Goal: Task Accomplishment & Management: Manage account settings

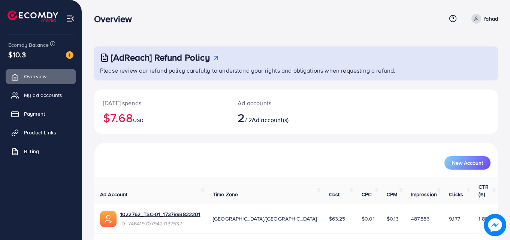
click at [507, 163] on div "[AdReach] Refund Policy Please review our refund policy carefully to understand…" at bounding box center [296, 151] width 428 height 303
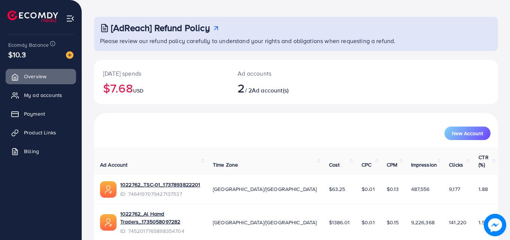
scroll to position [30, 0]
click at [44, 95] on span "My ad accounts" at bounding box center [45, 94] width 38 height 7
click at [50, 93] on span "My ad accounts" at bounding box center [45, 94] width 38 height 7
click at [46, 95] on span "My ad accounts" at bounding box center [45, 94] width 38 height 7
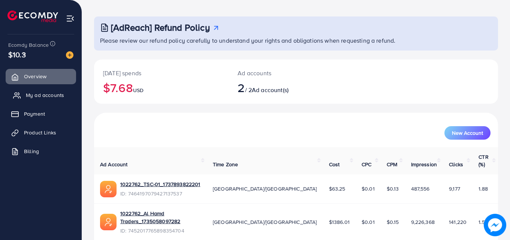
click at [49, 90] on link "My ad accounts" at bounding box center [41, 95] width 70 height 15
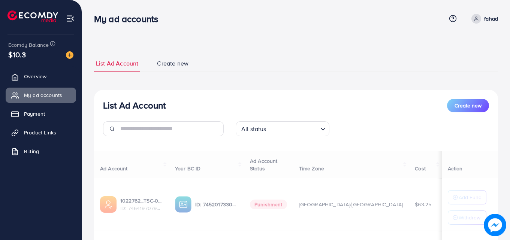
click at [509, 139] on div "List Ad Account Create new List Ad Account Create new All status Loading... Ad …" at bounding box center [296, 169] width 428 height 338
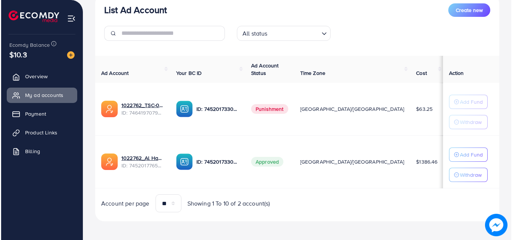
scroll to position [98, 0]
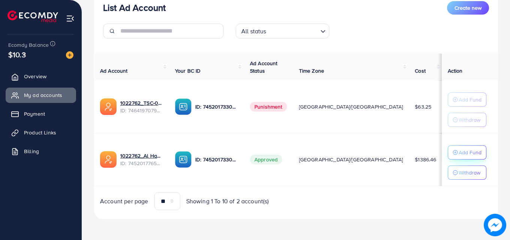
click at [455, 147] on button "Add Fund" at bounding box center [467, 152] width 39 height 14
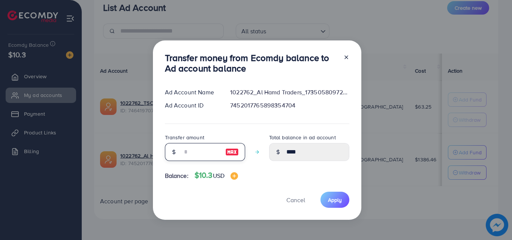
click at [194, 150] on input "number" at bounding box center [200, 152] width 37 height 18
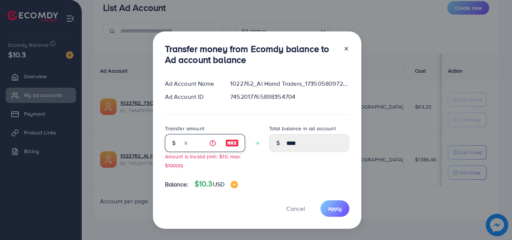
type input "**"
type input "*****"
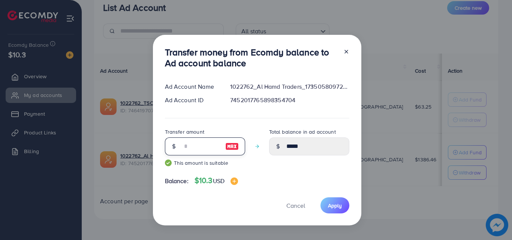
type input "**"
click at [334, 206] on span "Apply" at bounding box center [335, 205] width 14 height 7
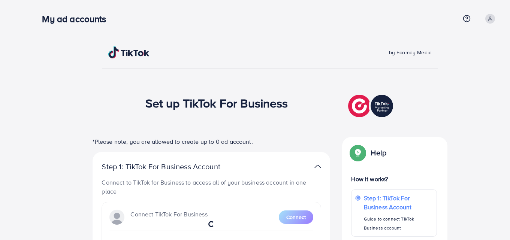
drag, startPoint x: 153, startPoint y: 46, endPoint x: 94, endPoint y: 35, distance: 60.1
click at [94, 35] on div "by Ecomdy Media Set up TikTok For Business *Please note, you are allowed to cre…" at bounding box center [270, 233] width 480 height 467
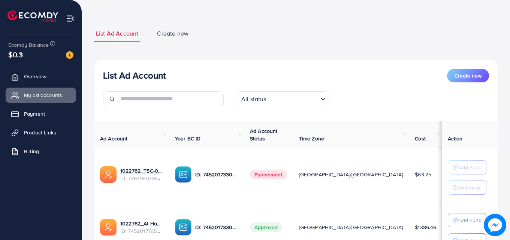
scroll to position [30, 0]
click at [507, 110] on div "List Ad Account Create new List Ad Account Create new All status Loading... Ad …" at bounding box center [296, 139] width 428 height 338
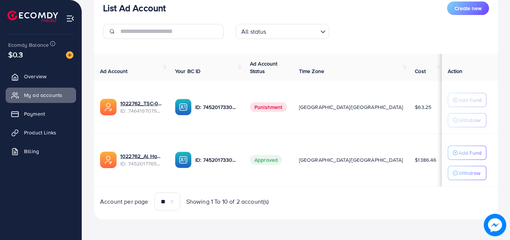
scroll to position [98, 0]
click at [462, 180] on td "Add Fund Withdraw" at bounding box center [470, 159] width 56 height 53
click at [462, 174] on p "Withdraw" at bounding box center [470, 172] width 22 height 9
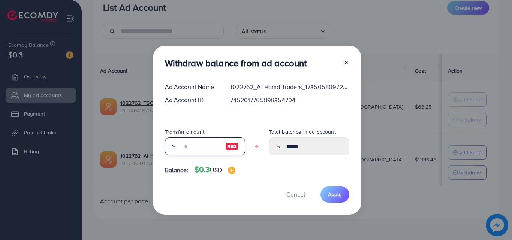
click at [184, 147] on input "text" at bounding box center [200, 147] width 37 height 18
type input "*"
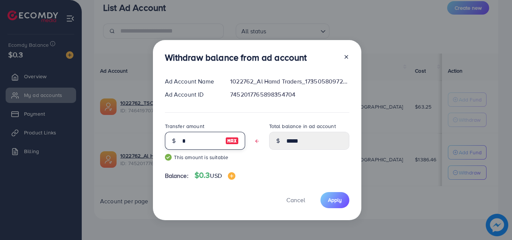
type input "****"
type input "*"
click at [334, 201] on span "Apply" at bounding box center [335, 199] width 14 height 7
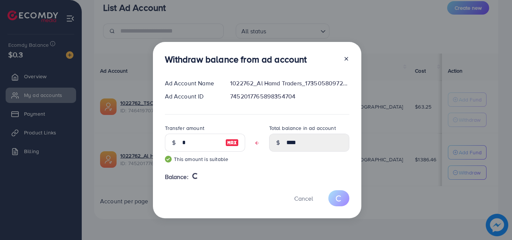
type input "*****"
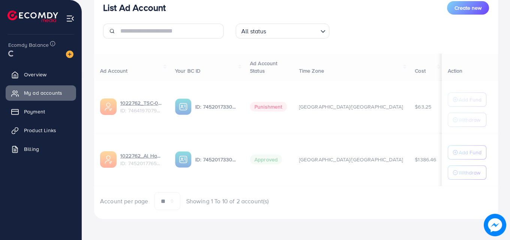
click at [507, 203] on div "List Ad Account Create new List Ad Account Create new All status Loading... Ad …" at bounding box center [296, 71] width 428 height 338
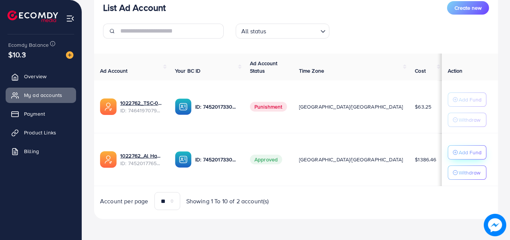
click at [459, 153] on p "Add Fund" at bounding box center [470, 152] width 23 height 9
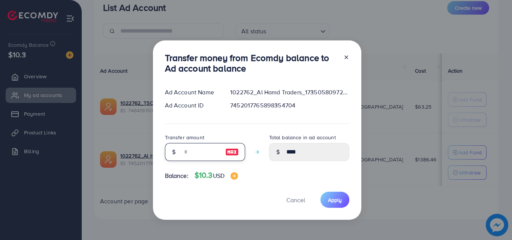
click at [215, 153] on input "number" at bounding box center [200, 152] width 37 height 18
type input "*"
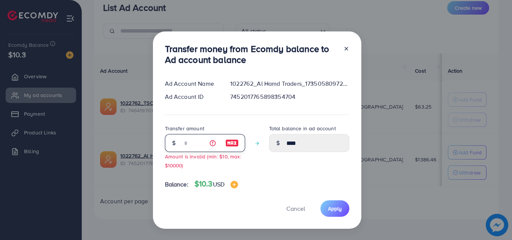
type input "****"
type input "**"
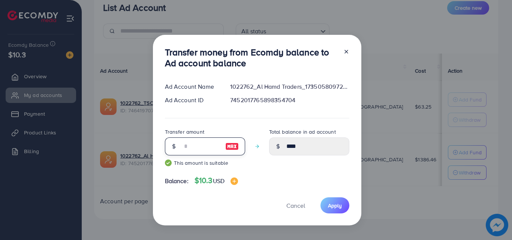
type input "*****"
type input "**"
click at [324, 204] on button "Apply" at bounding box center [334, 205] width 29 height 16
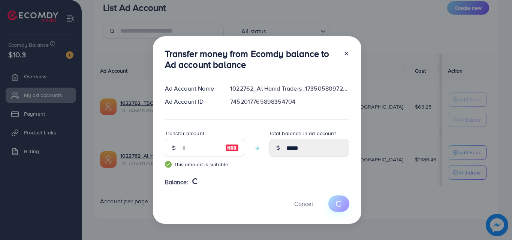
type input "****"
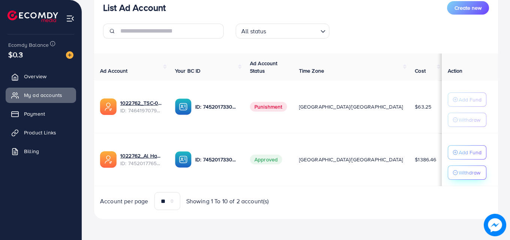
click at [461, 174] on p "Withdraw" at bounding box center [470, 172] width 22 height 9
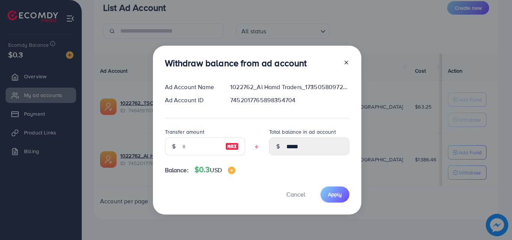
click at [221, 143] on div at bounding box center [232, 147] width 26 height 18
click at [187, 151] on input "text" at bounding box center [200, 147] width 37 height 18
type input "*"
type input "****"
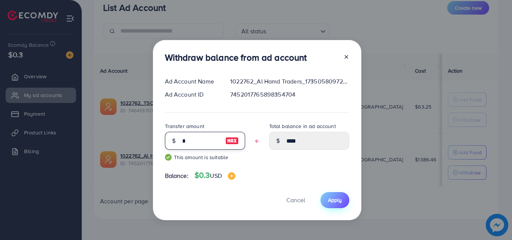
type input "*"
click at [330, 196] on span "Apply" at bounding box center [335, 199] width 14 height 7
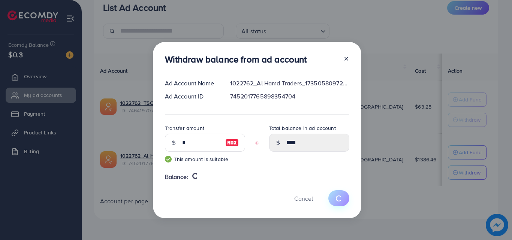
type input "*****"
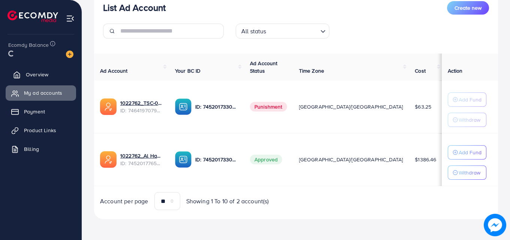
click at [27, 72] on span "Overview" at bounding box center [37, 74] width 22 height 7
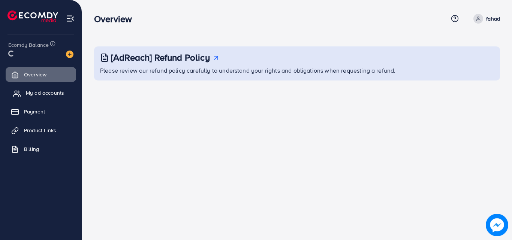
click at [32, 91] on span "My ad accounts" at bounding box center [45, 92] width 38 height 7
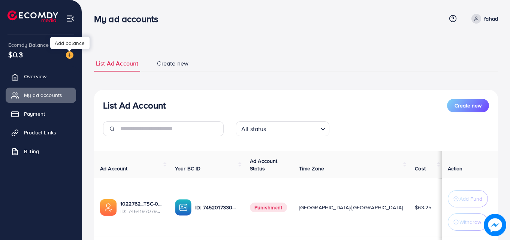
click at [67, 55] on img at bounding box center [69, 54] width 7 height 7
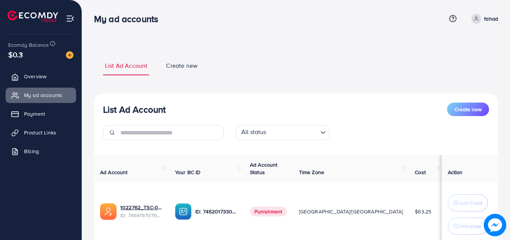
click at [269, 59] on ul "List Ad Account Create new" at bounding box center [296, 65] width 404 height 20
drag, startPoint x: 269, startPoint y: 59, endPoint x: 315, endPoint y: 70, distance: 47.4
click at [315, 70] on ul "List Ad Account Create new" at bounding box center [296, 65] width 404 height 20
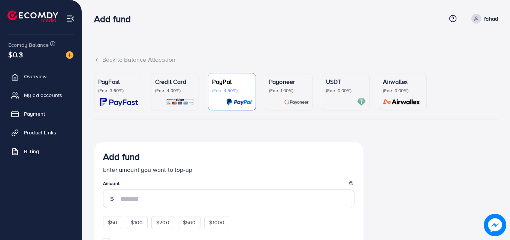
click at [345, 61] on div "Back to Balance Allocation" at bounding box center [296, 59] width 404 height 9
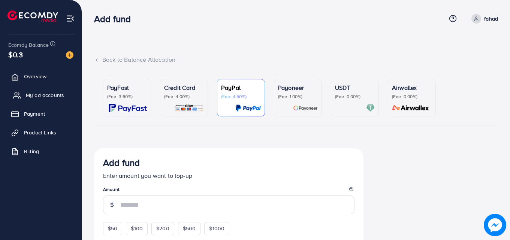
click at [55, 96] on span "My ad accounts" at bounding box center [45, 94] width 38 height 7
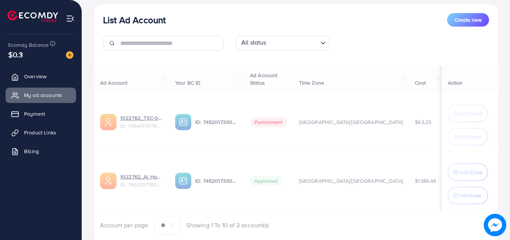
scroll to position [114, 0]
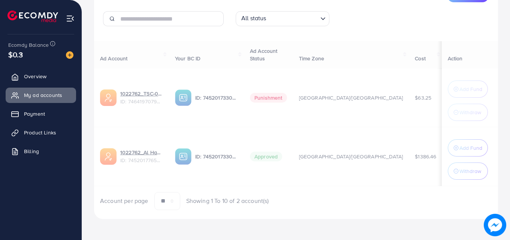
click at [465, 172] on div "Ad Account Your BC ID Ad Account Status Time Zone Cost Balance Action 1022762_T…" at bounding box center [296, 125] width 404 height 169
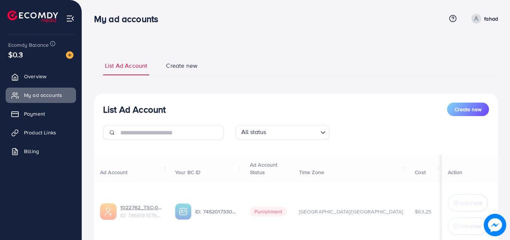
drag, startPoint x: 509, startPoint y: 135, endPoint x: 511, endPoint y: 151, distance: 15.9
click at [510, 151] on html "My ad accounts Help Center Contact Support Term and policy About Us fahad Profi…" at bounding box center [255, 120] width 510 height 240
click at [498, 140] on div "List Ad Account Create new All status Loading..." at bounding box center [296, 124] width 404 height 43
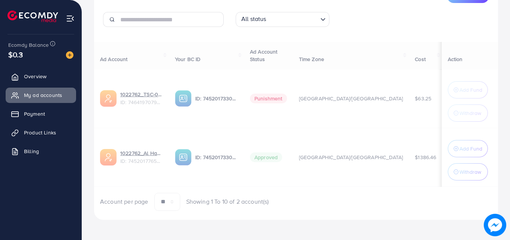
scroll to position [114, 0]
click at [45, 74] on span "Overview" at bounding box center [37, 76] width 22 height 7
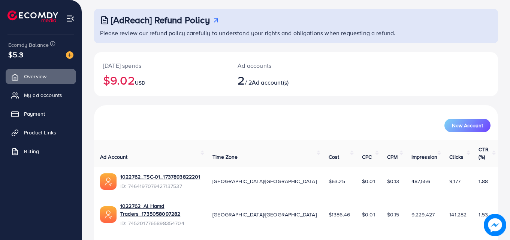
scroll to position [47, 0]
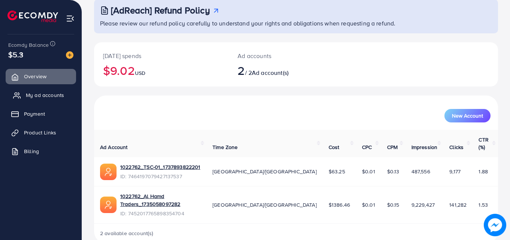
click at [60, 95] on span "My ad accounts" at bounding box center [45, 94] width 38 height 7
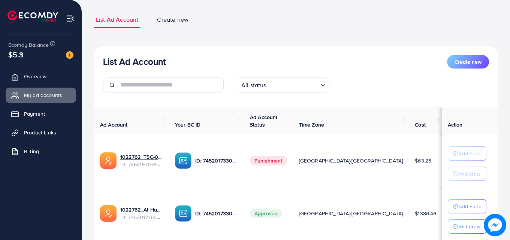
scroll to position [35, 0]
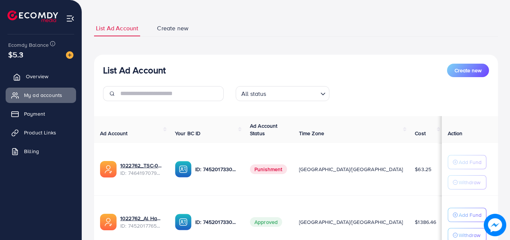
click at [37, 70] on link "Overview" at bounding box center [41, 76] width 70 height 15
